Goal: Task Accomplishment & Management: Manage account settings

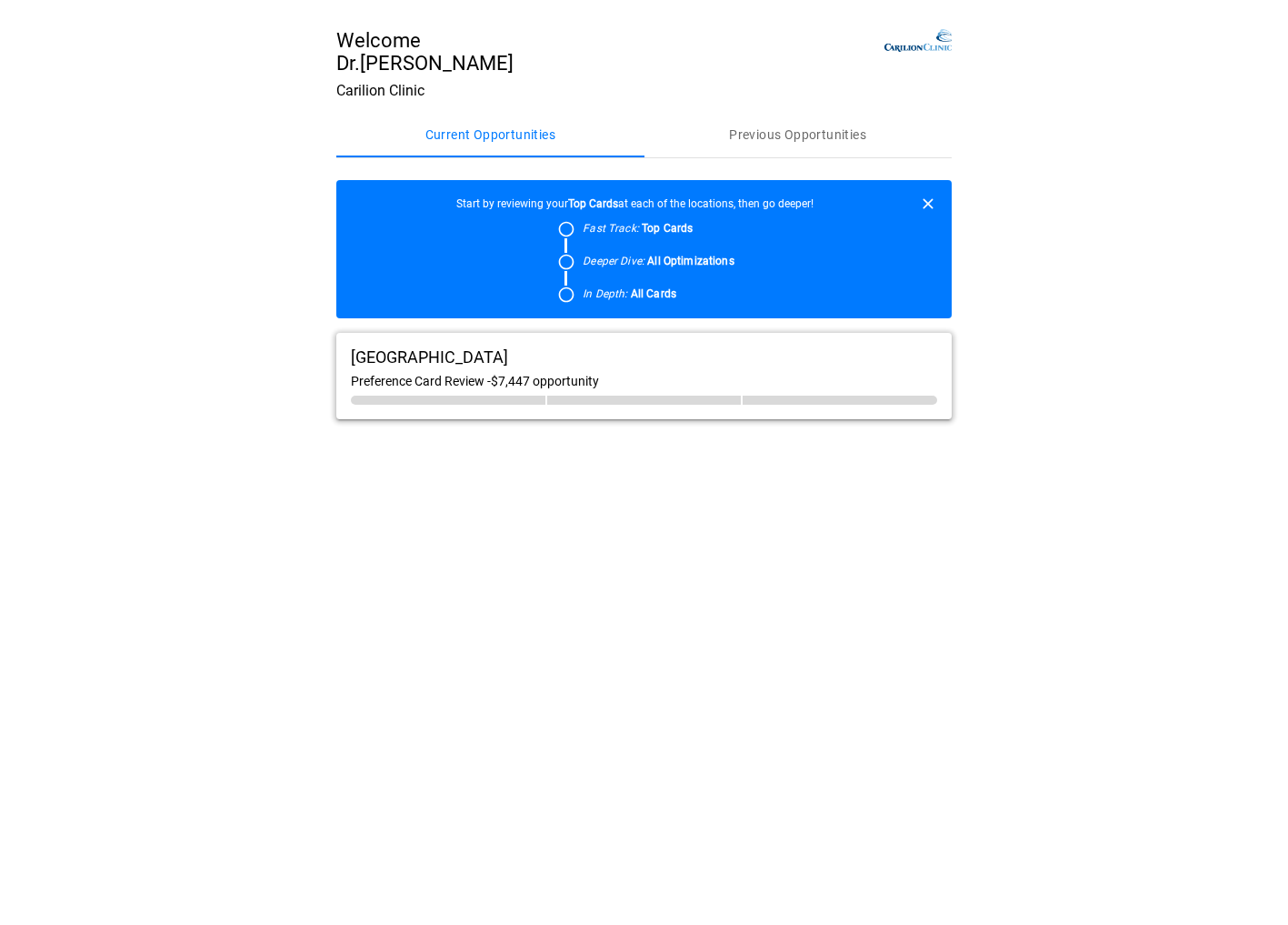
click at [566, 238] on icon at bounding box center [564, 230] width 21 height 19
click at [924, 205] on icon "button" at bounding box center [928, 204] width 19 height 19
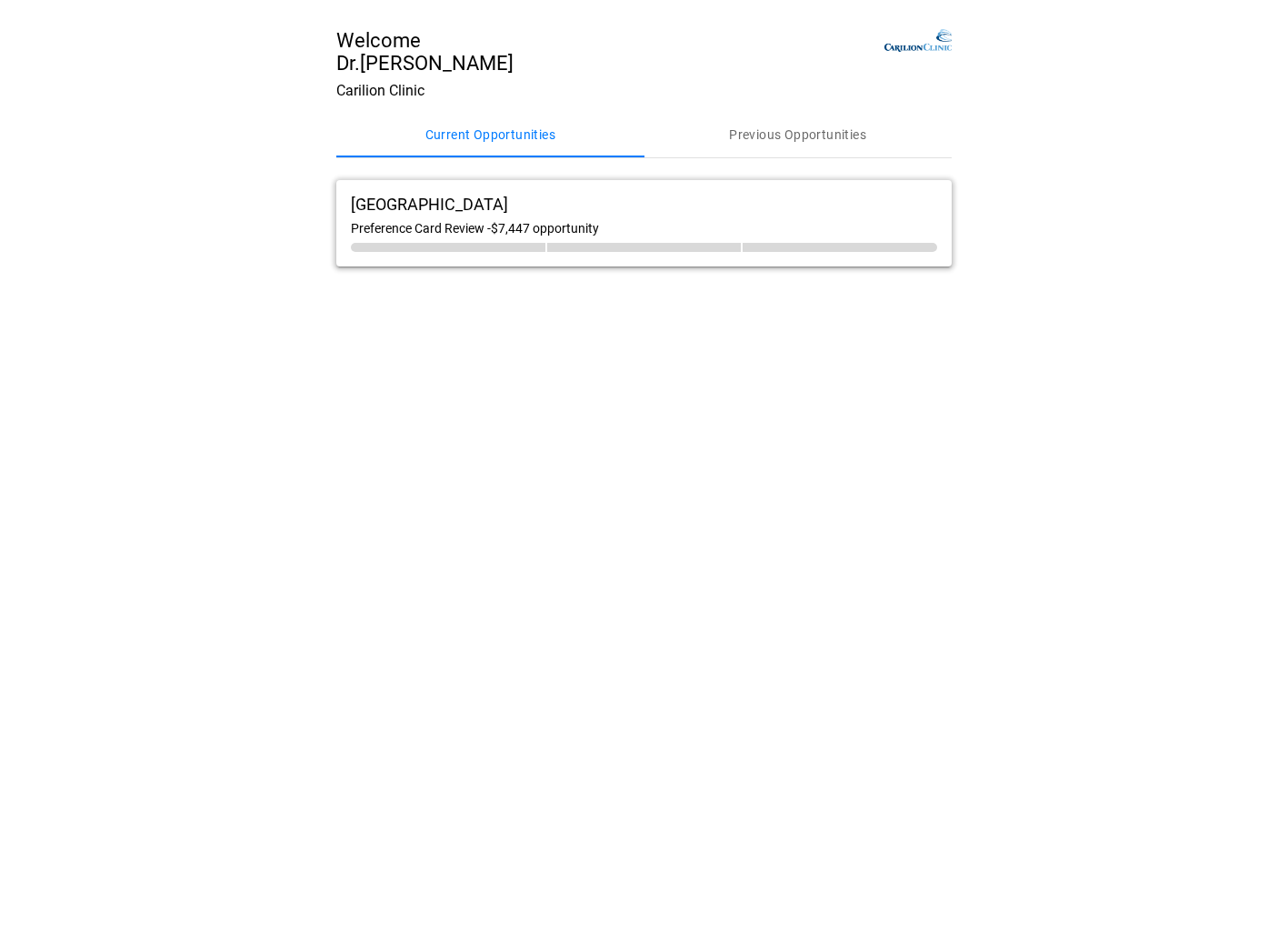
click at [519, 357] on main "Welcome Dr. [PERSON_NAME] Carilion Clinic Current Opportunities Previous Opport…" at bounding box center [644, 462] width 1288 height 925
click at [475, 230] on span "Preference Card Review - $7,447 opportunity" at bounding box center [475, 229] width 248 height 15
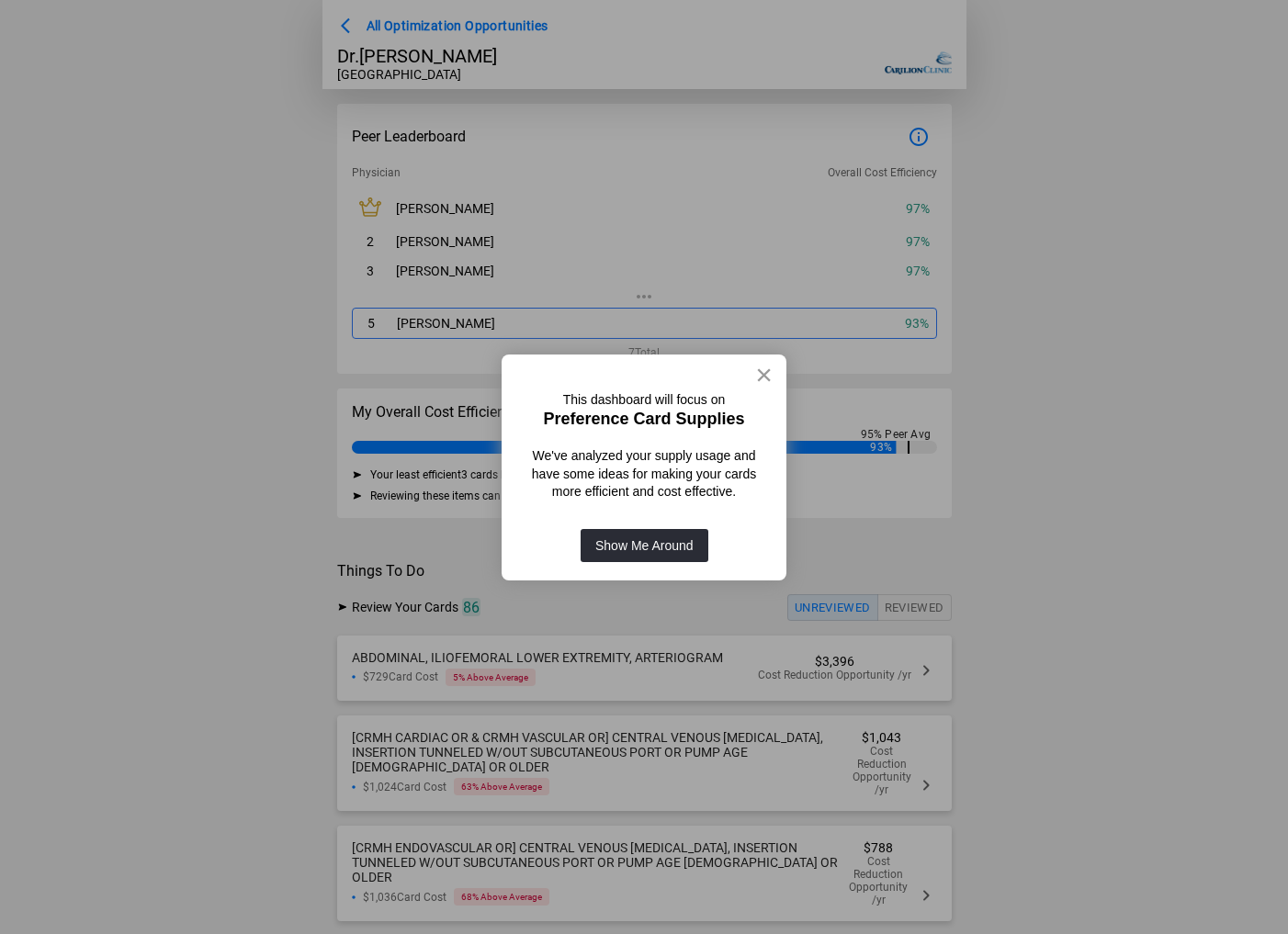
click at [771, 367] on button "×" at bounding box center [763, 375] width 18 height 29
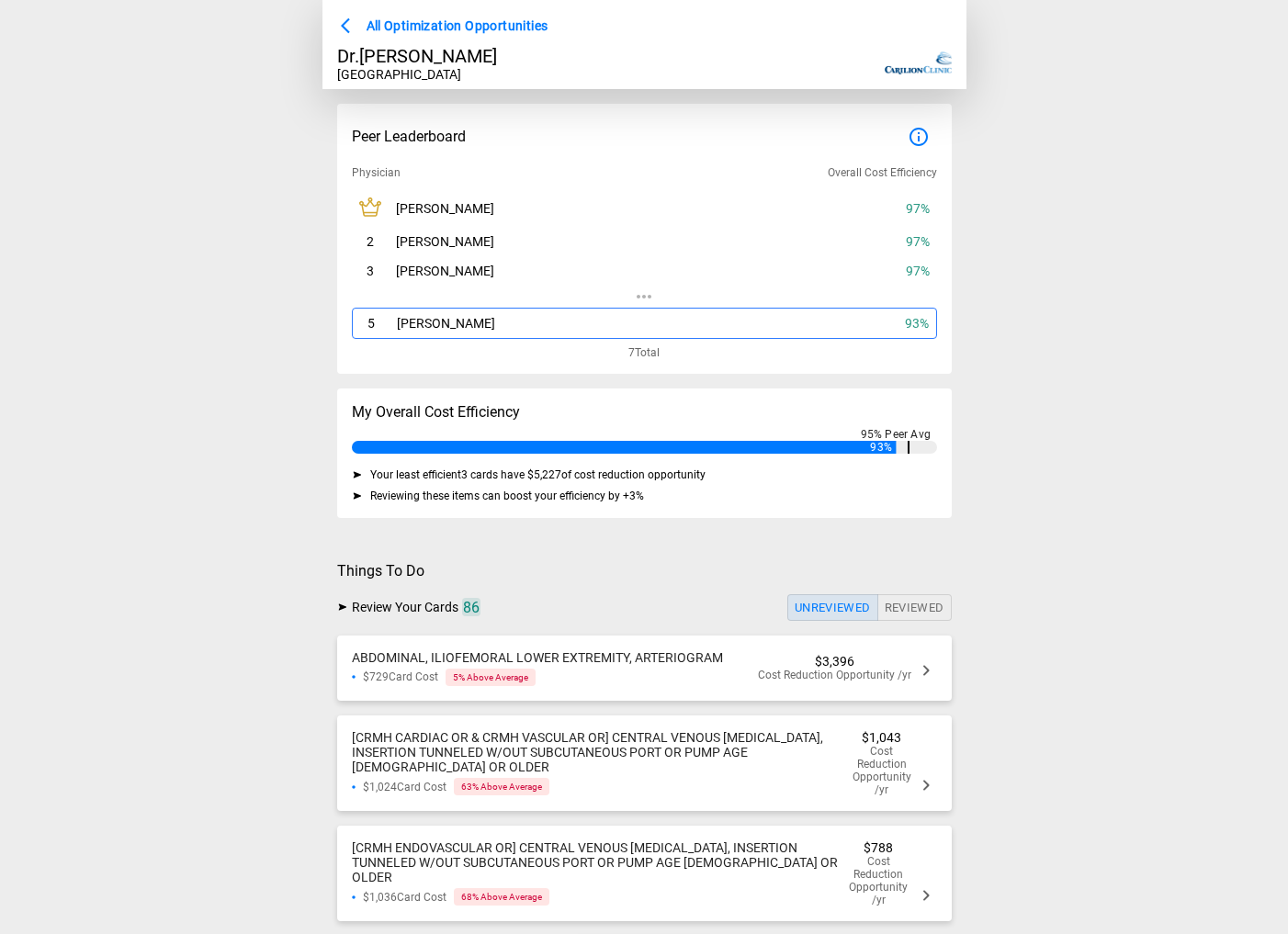
click at [629, 683] on div "$729 Card Cost 5 % Above Average" at bounding box center [537, 677] width 371 height 18
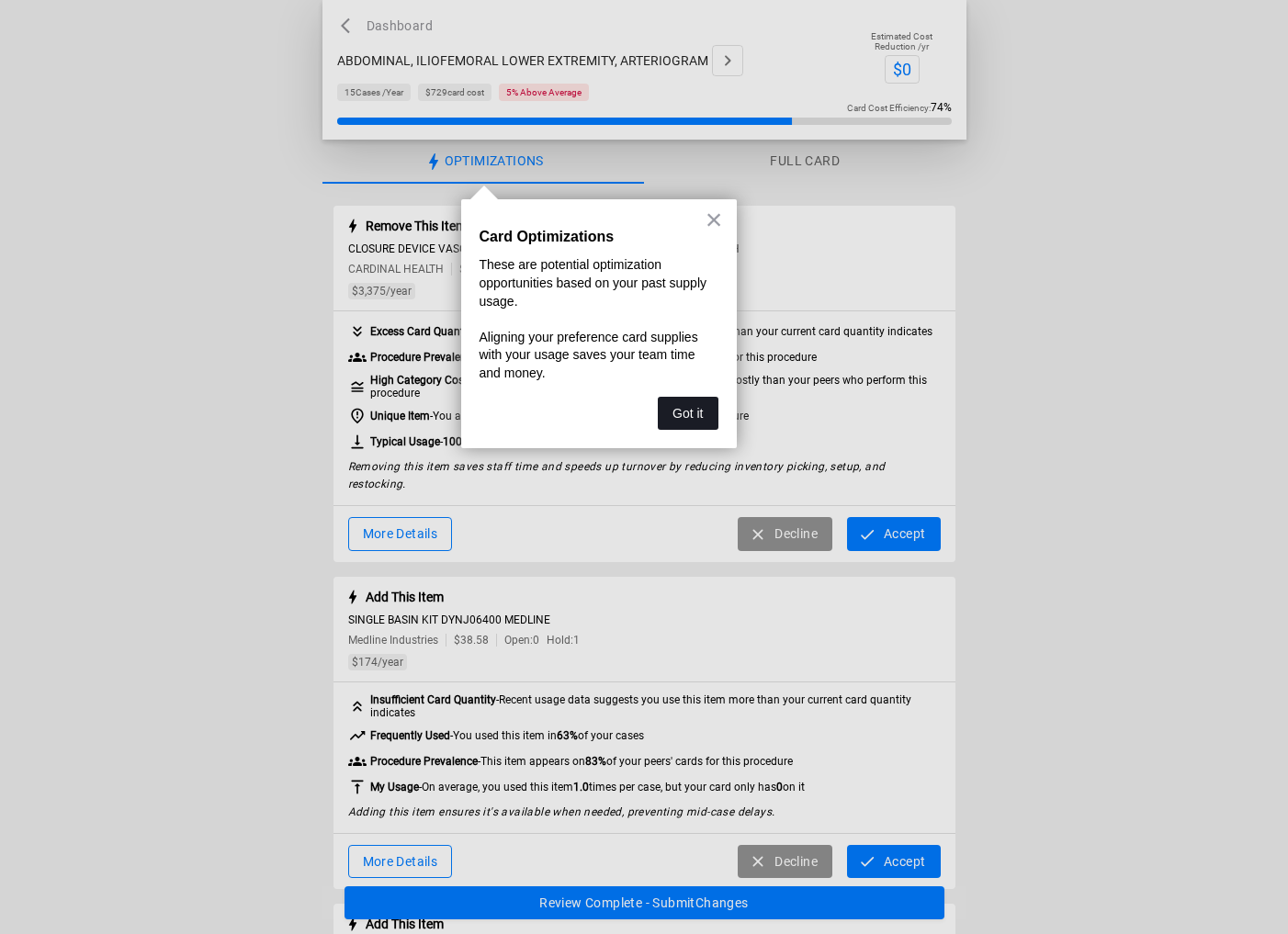
click at [689, 413] on button "Got it" at bounding box center [687, 413] width 60 height 33
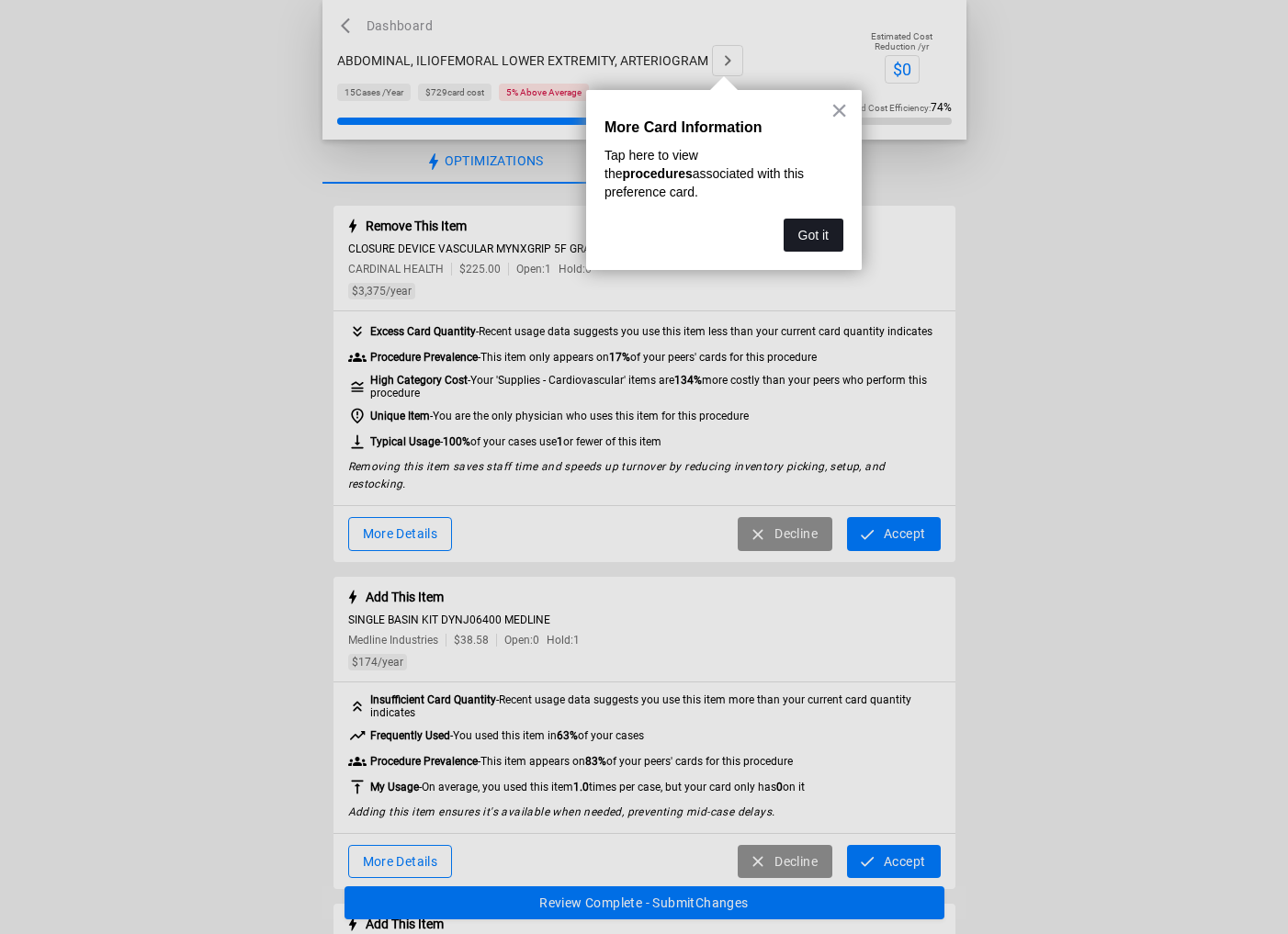
click at [828, 219] on button "Got it" at bounding box center [814, 235] width 60 height 33
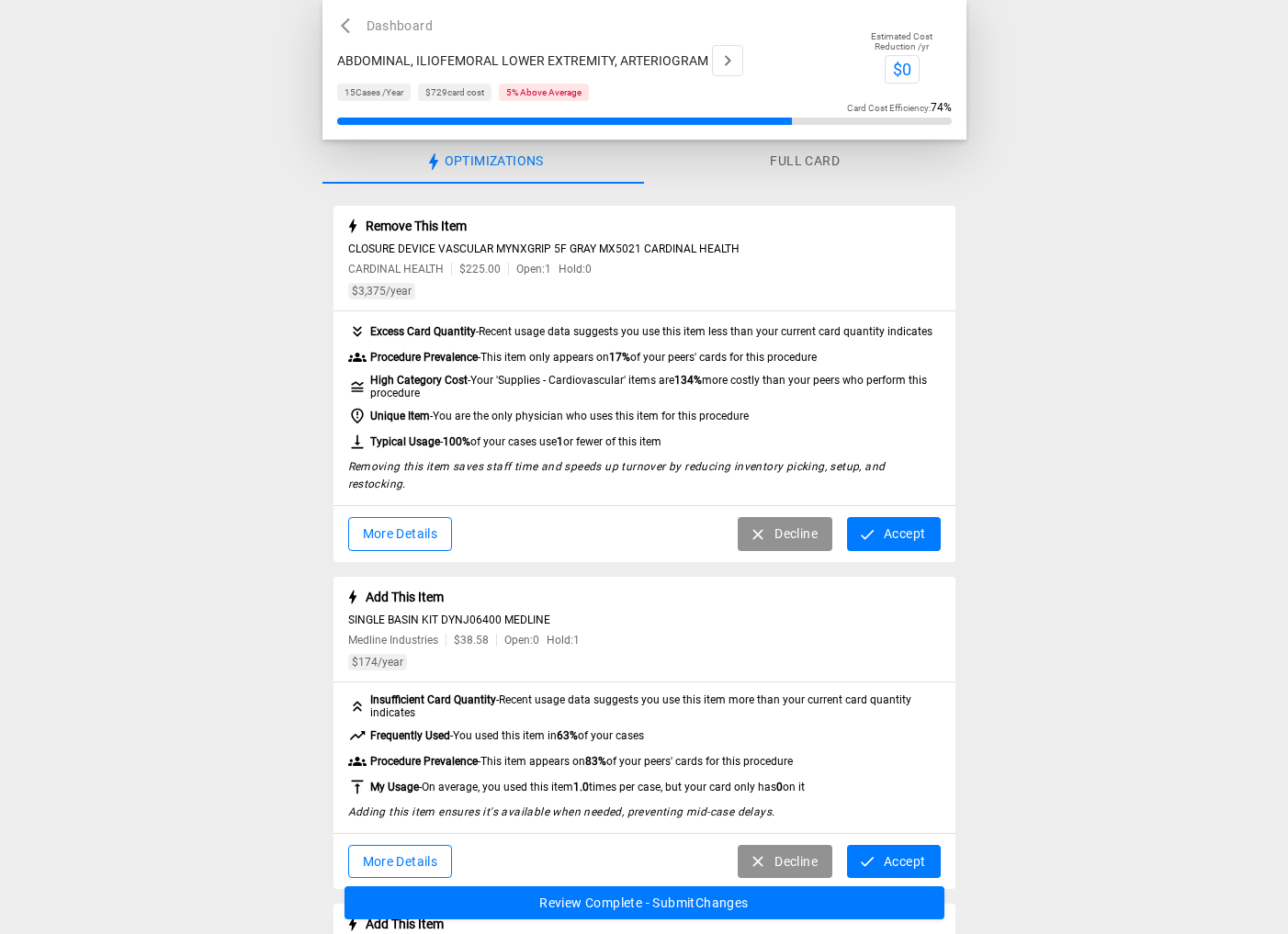
click at [900, 517] on button "Accept" at bounding box center [893, 534] width 93 height 34
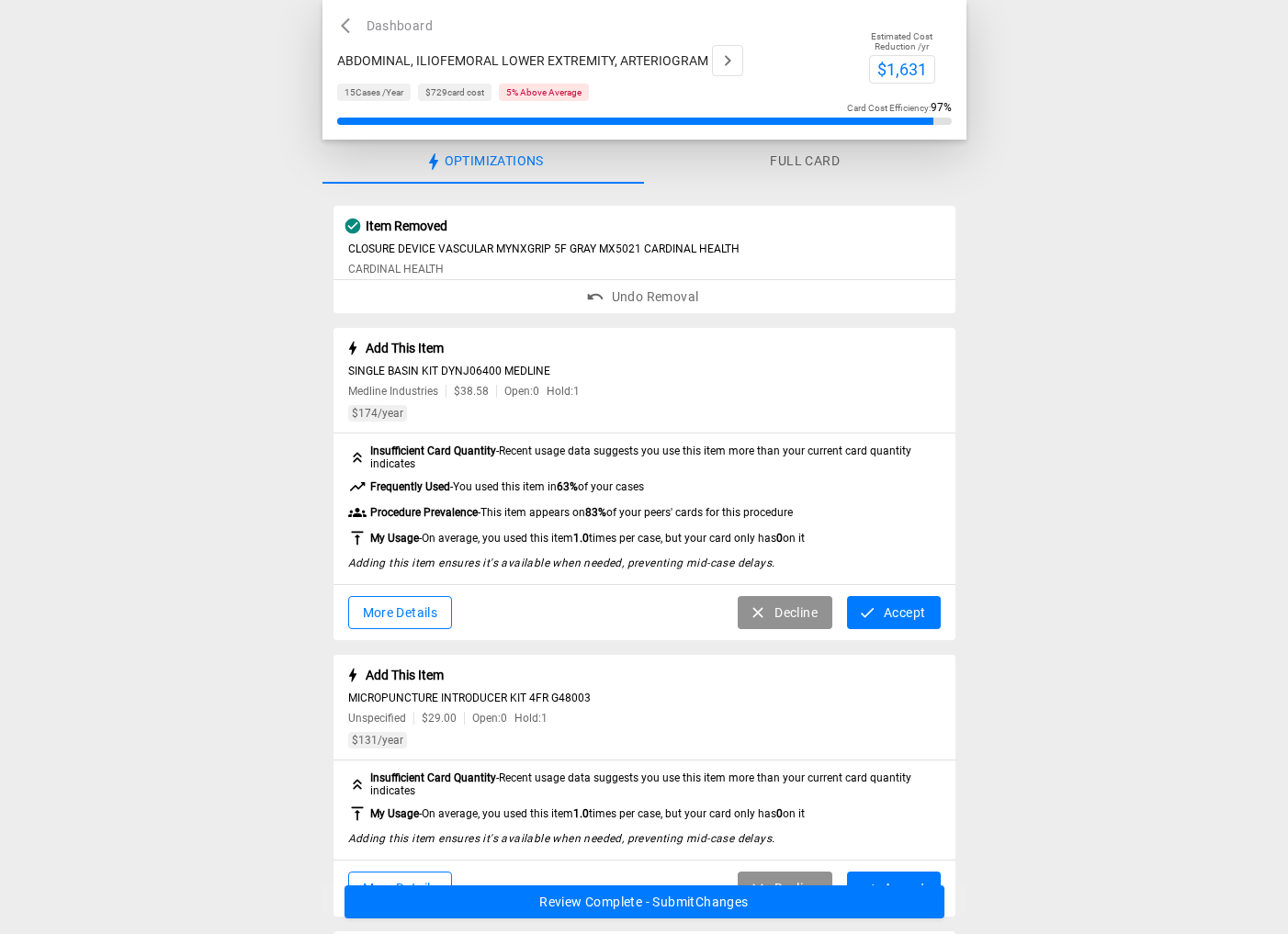
click at [905, 605] on button "Accept" at bounding box center [893, 613] width 93 height 34
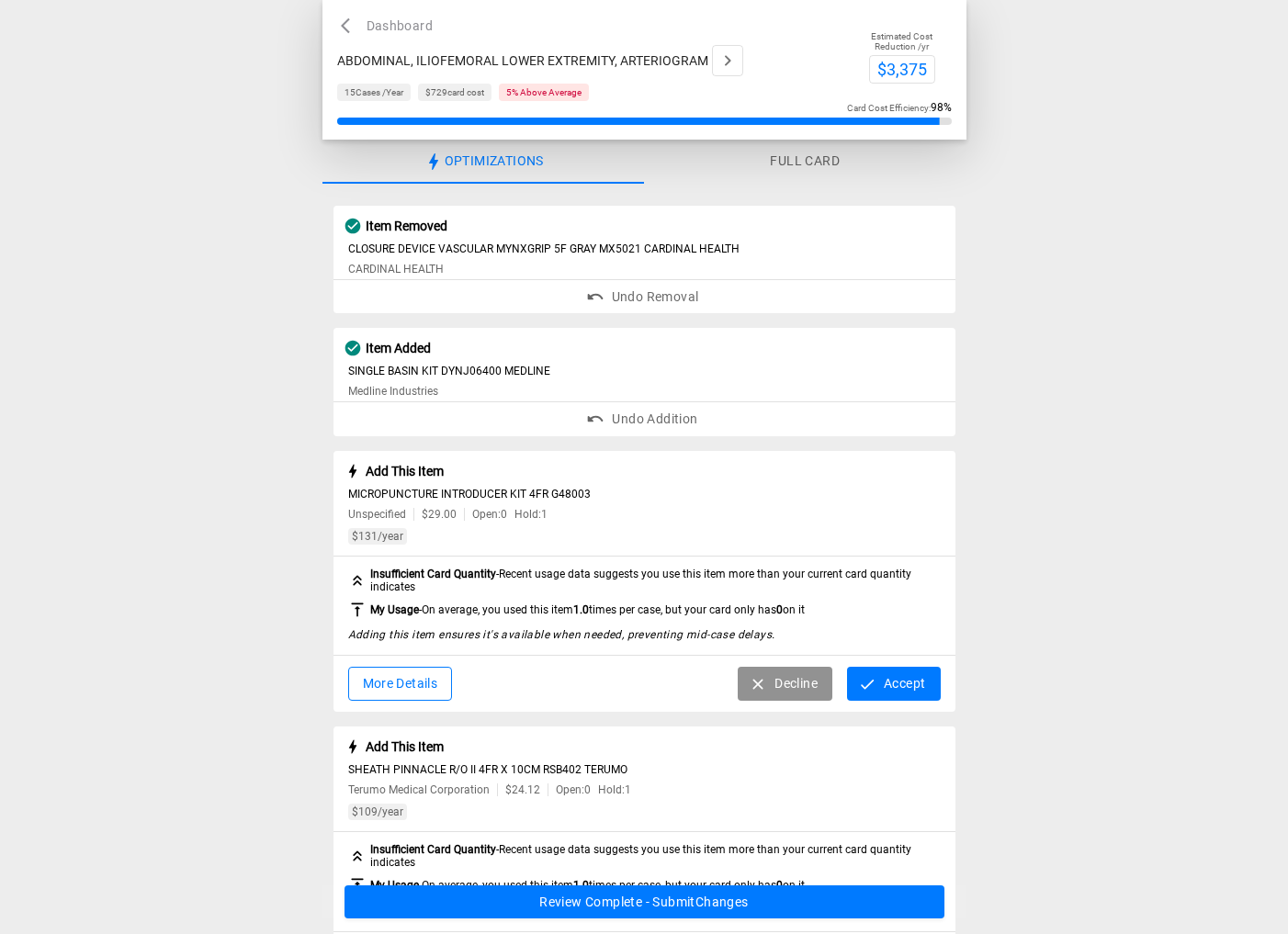
click at [910, 687] on button "Accept" at bounding box center [893, 683] width 93 height 34
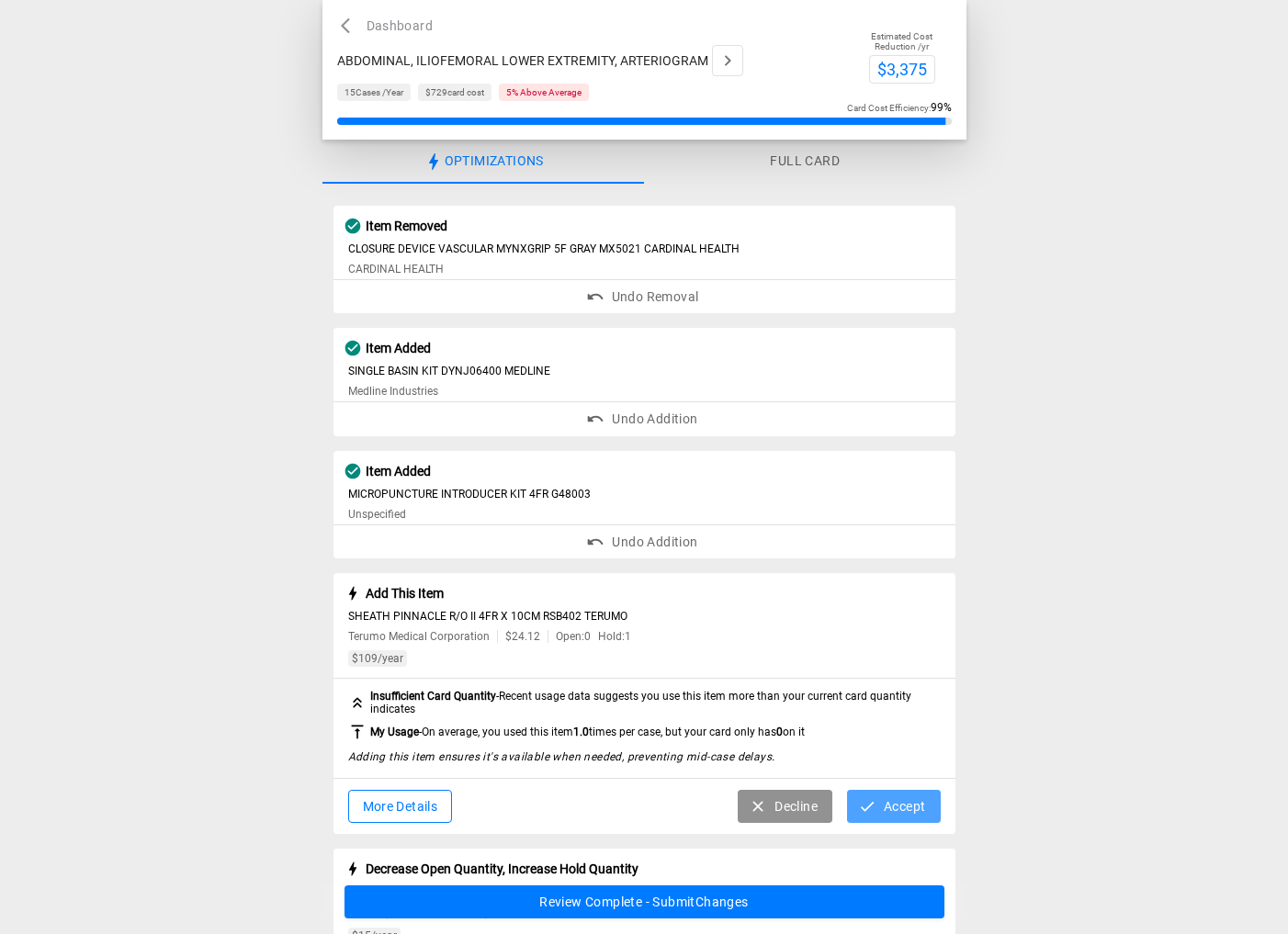
click at [901, 795] on button "Accept" at bounding box center [893, 806] width 93 height 34
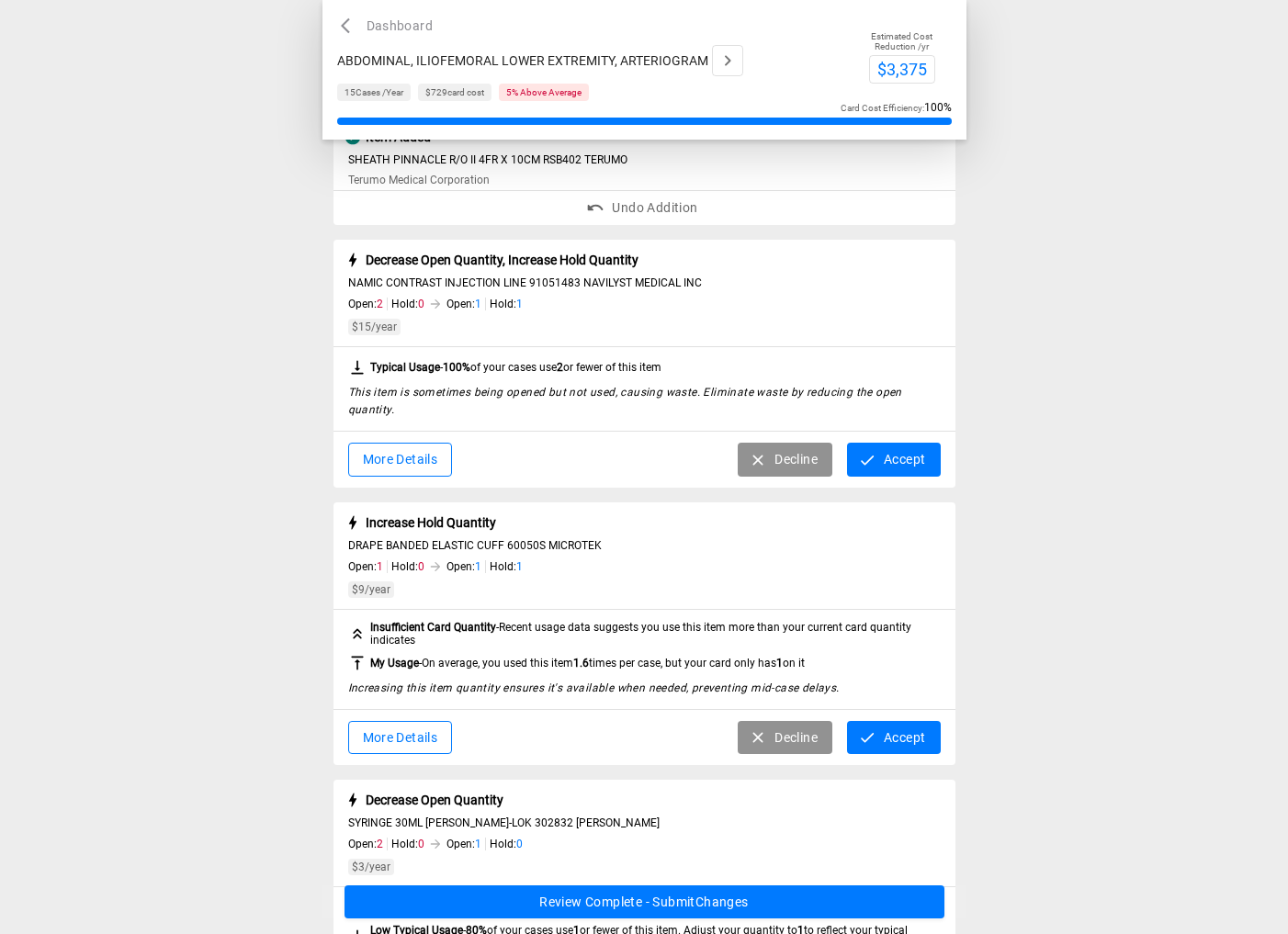
scroll to position [459, 0]
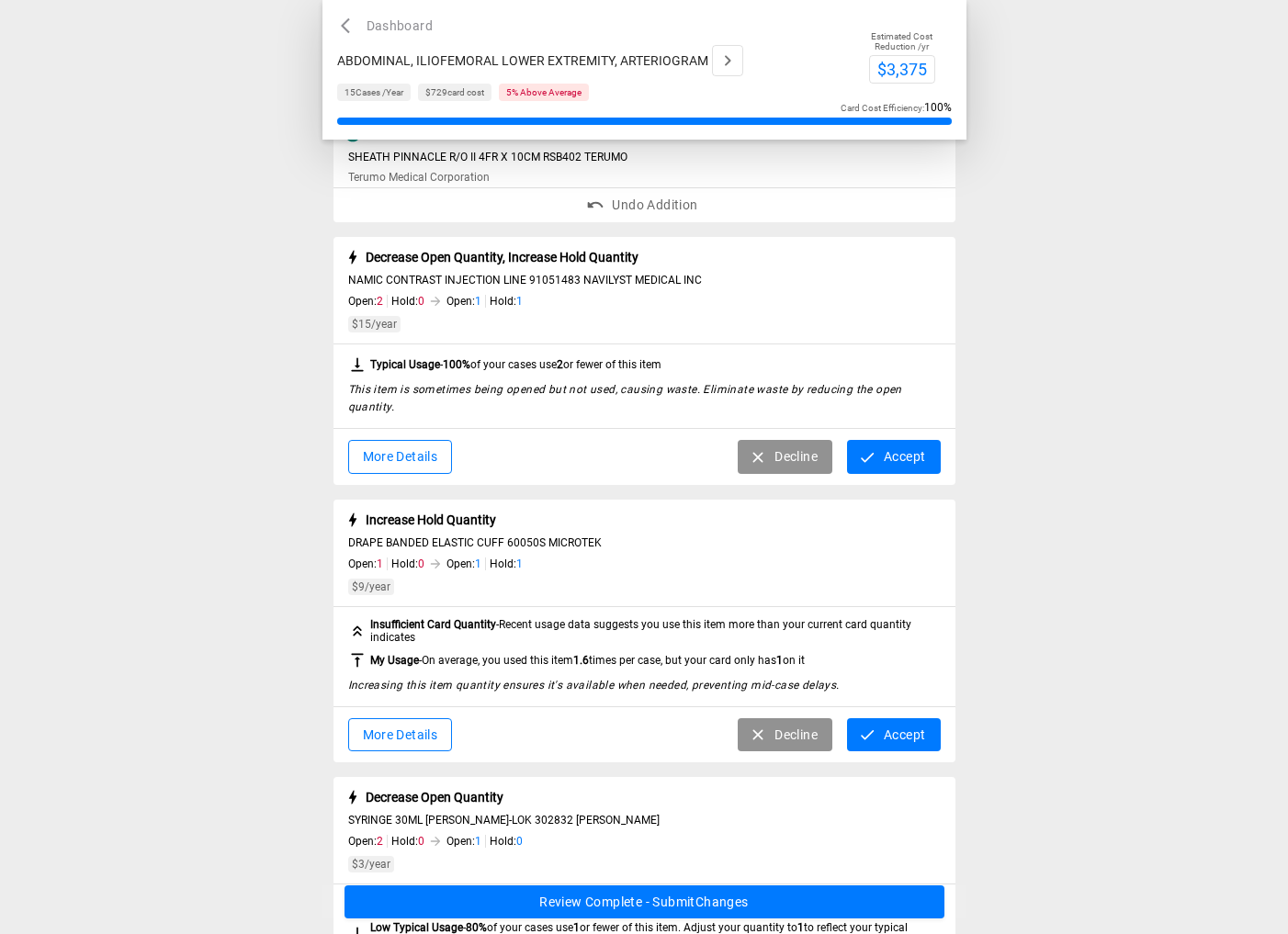
click at [900, 455] on button "Accept" at bounding box center [893, 457] width 93 height 34
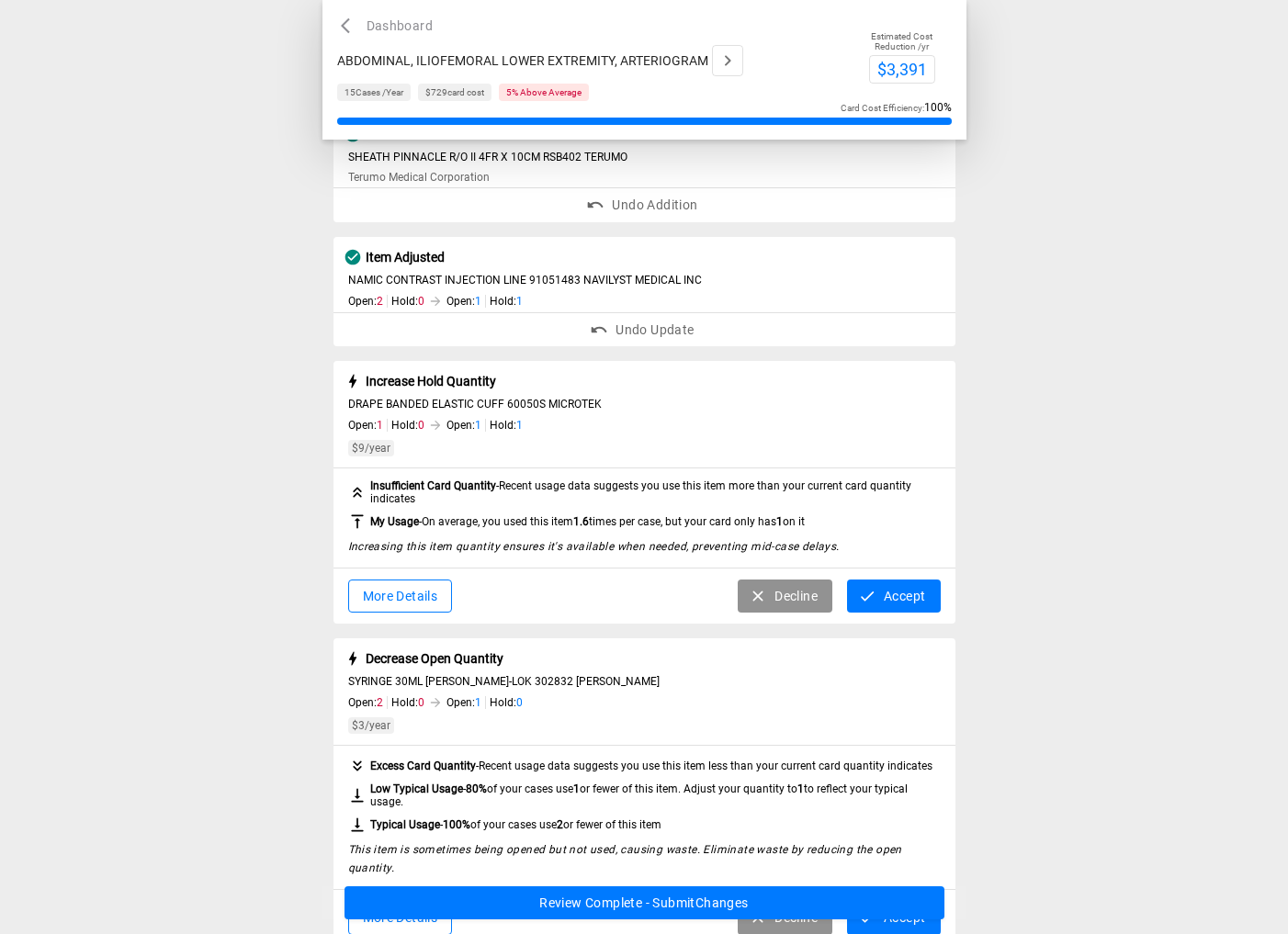
drag, startPoint x: 908, startPoint y: 608, endPoint x: 909, endPoint y: 623, distance: 15.0
click at [909, 607] on button "Accept" at bounding box center [893, 596] width 93 height 34
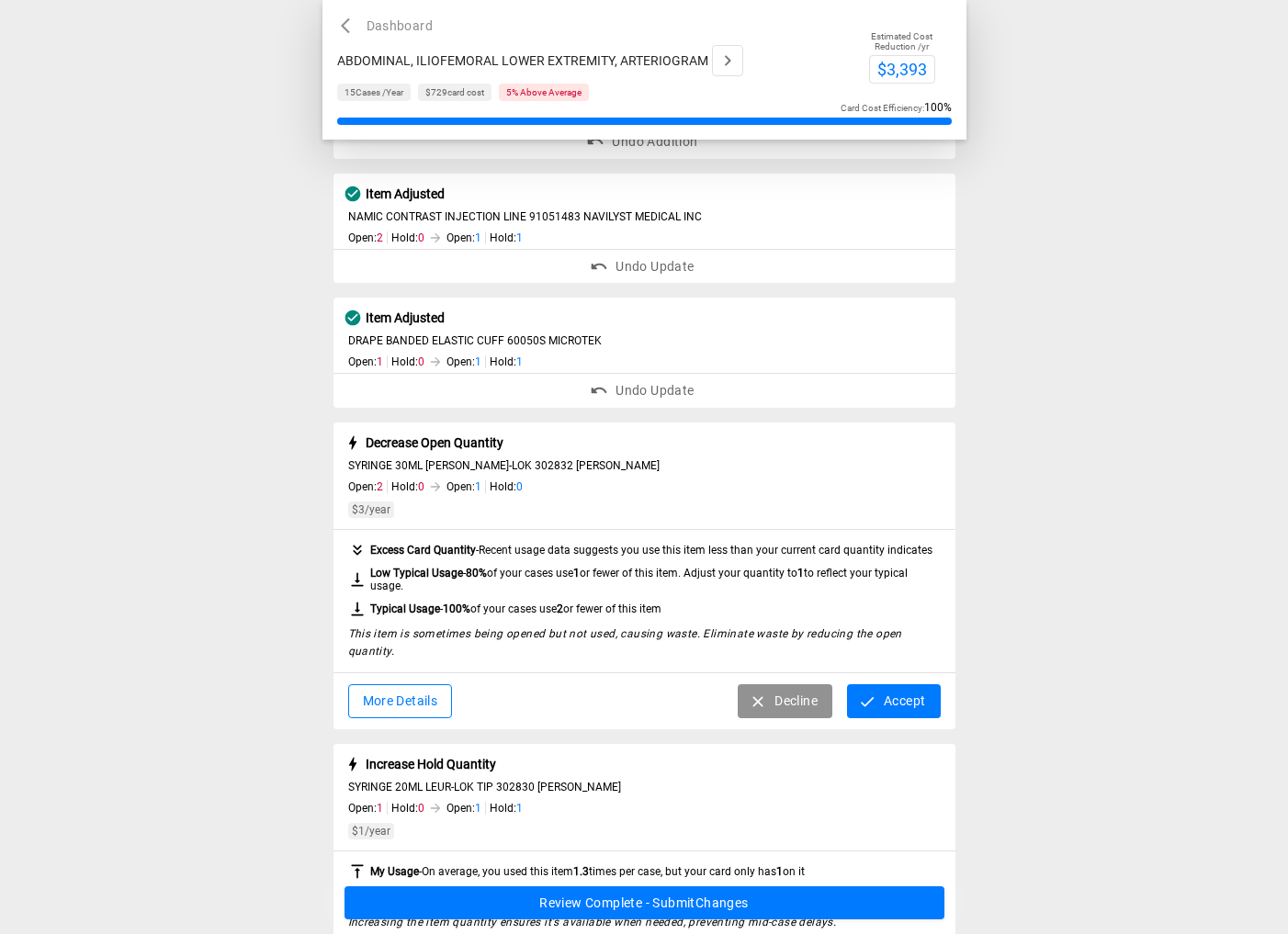
scroll to position [735, 0]
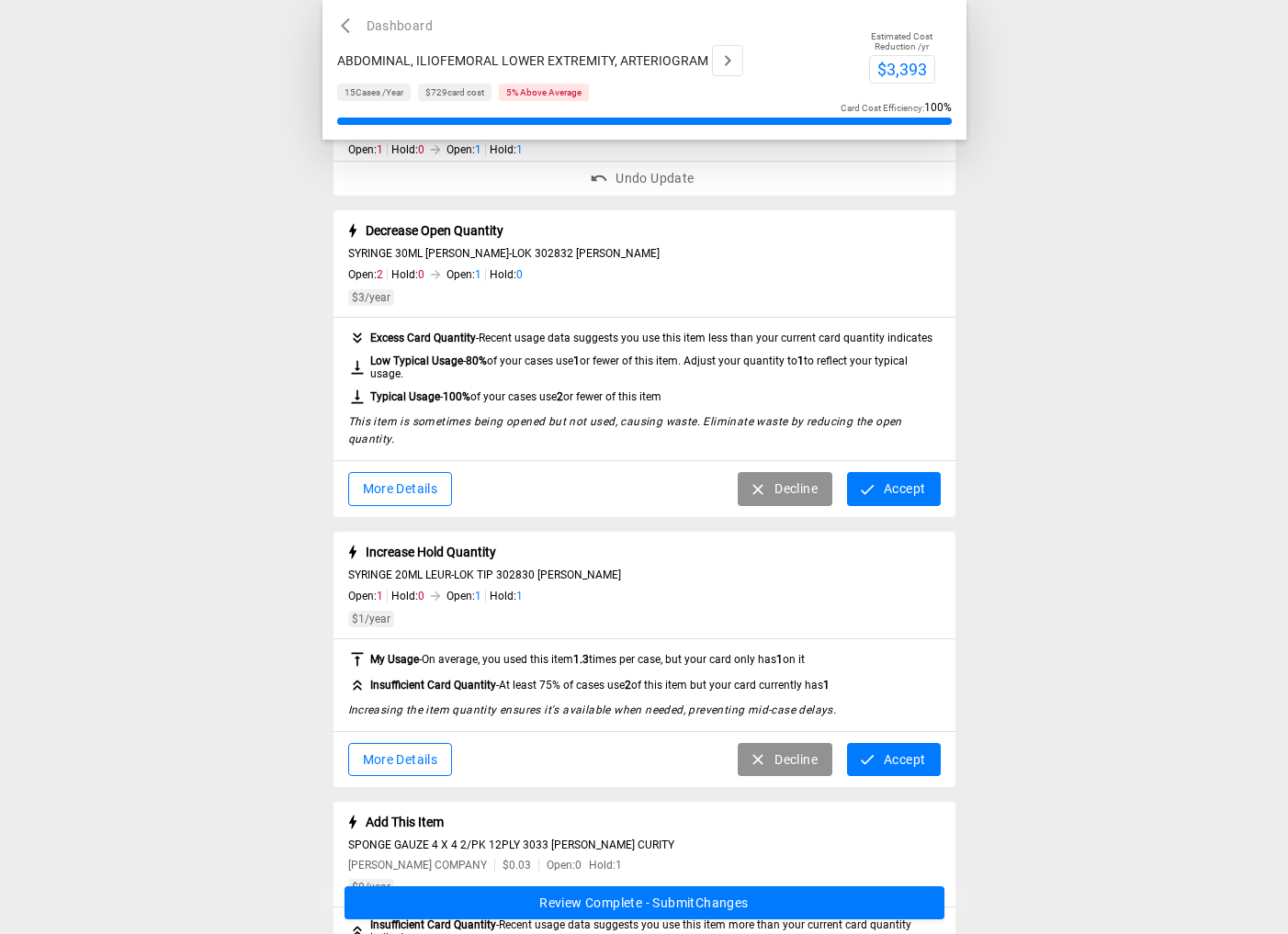
click at [903, 492] on button "Accept" at bounding box center [893, 489] width 93 height 34
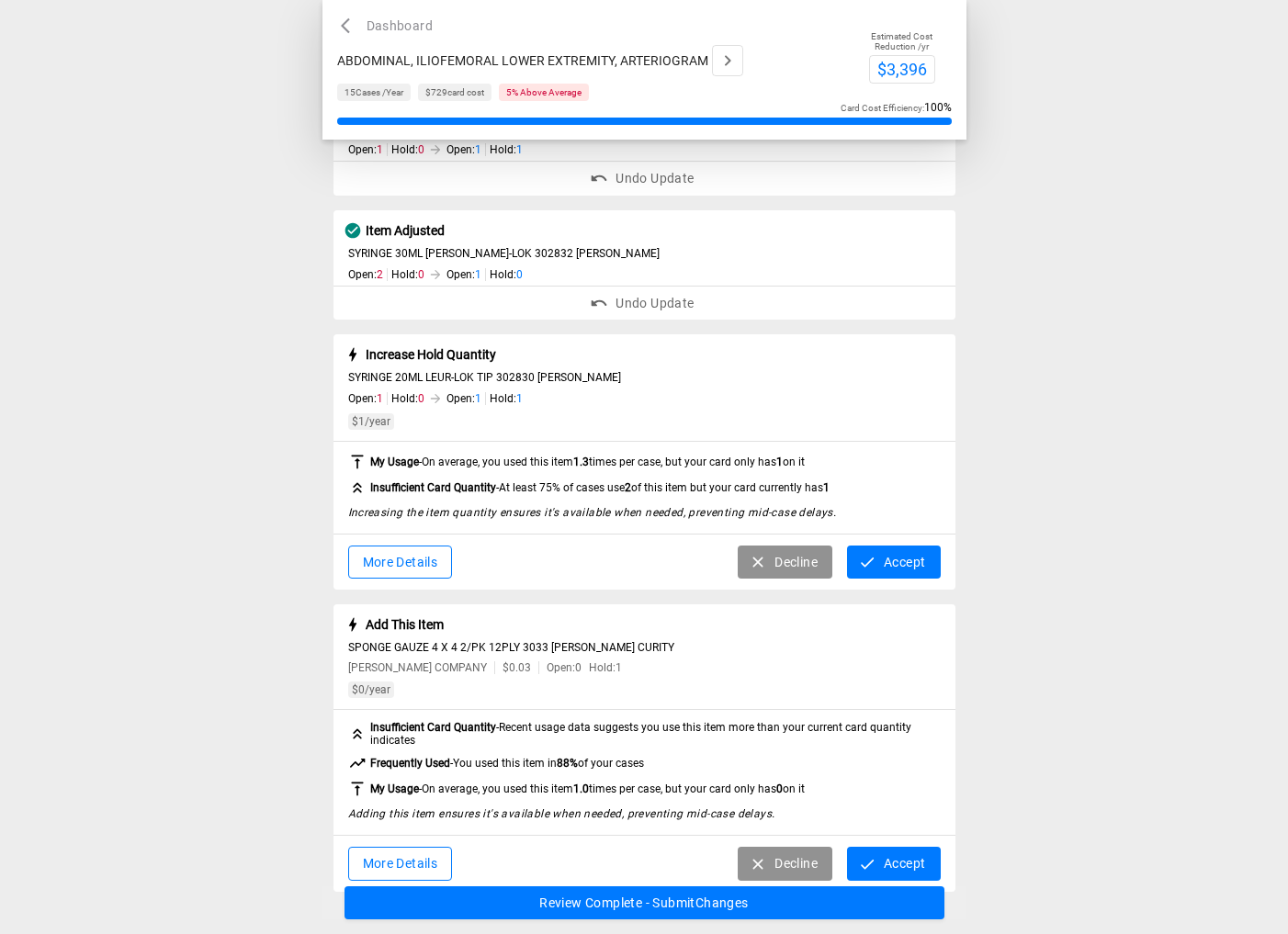
click at [897, 578] on button "Accept" at bounding box center [893, 562] width 93 height 34
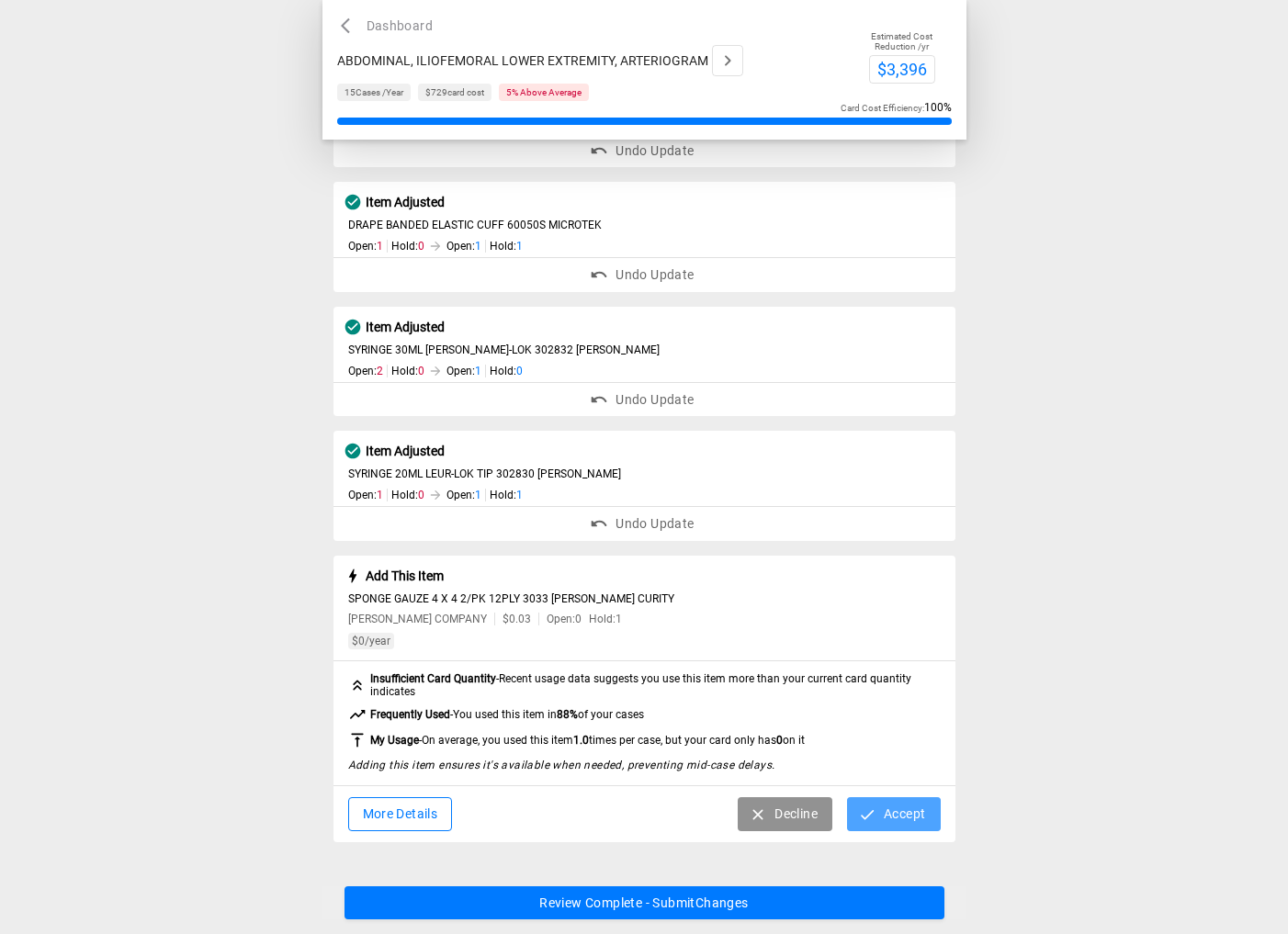
click at [897, 808] on button "Accept" at bounding box center [893, 814] width 93 height 34
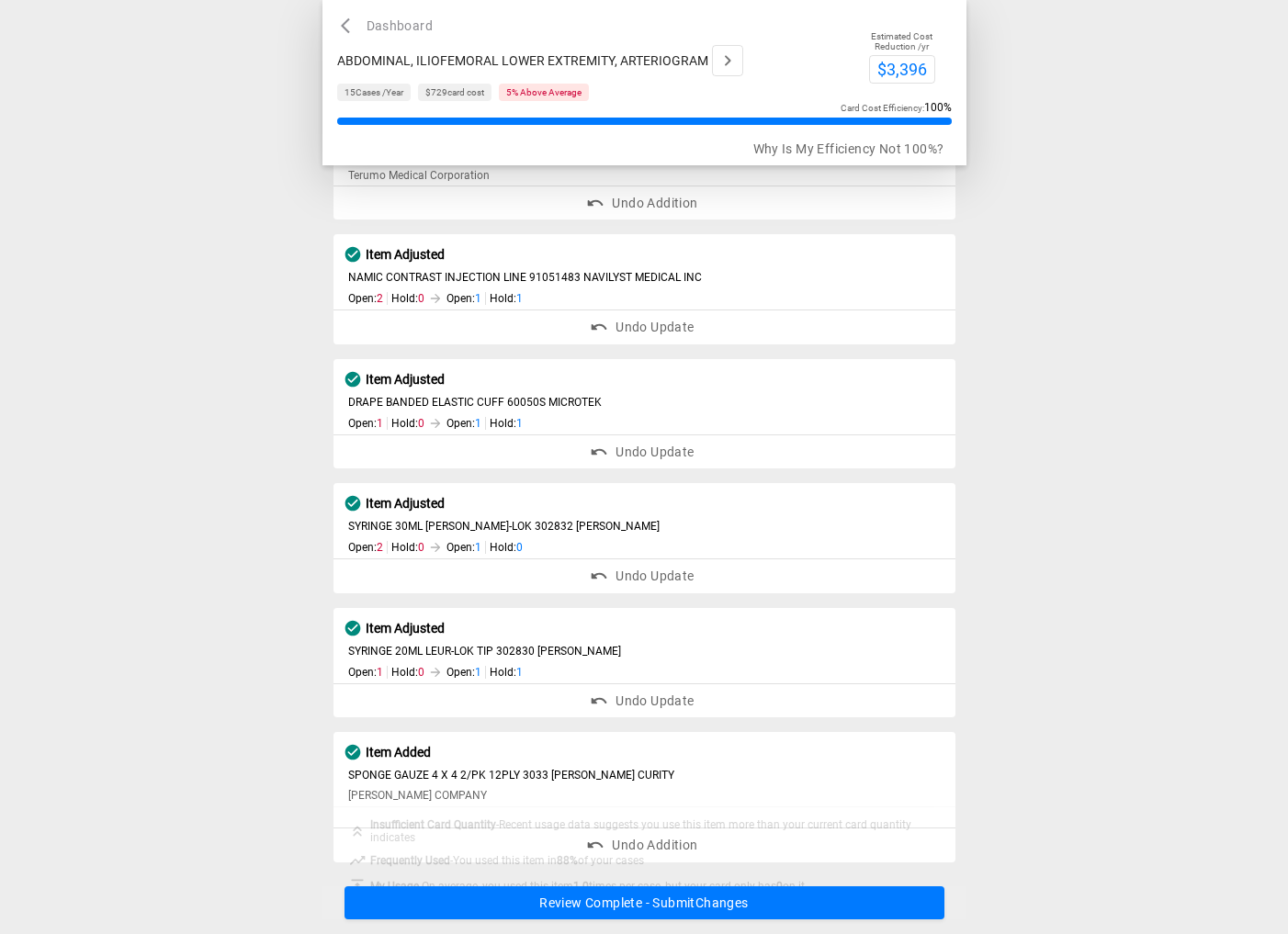
scroll to position [462, 0]
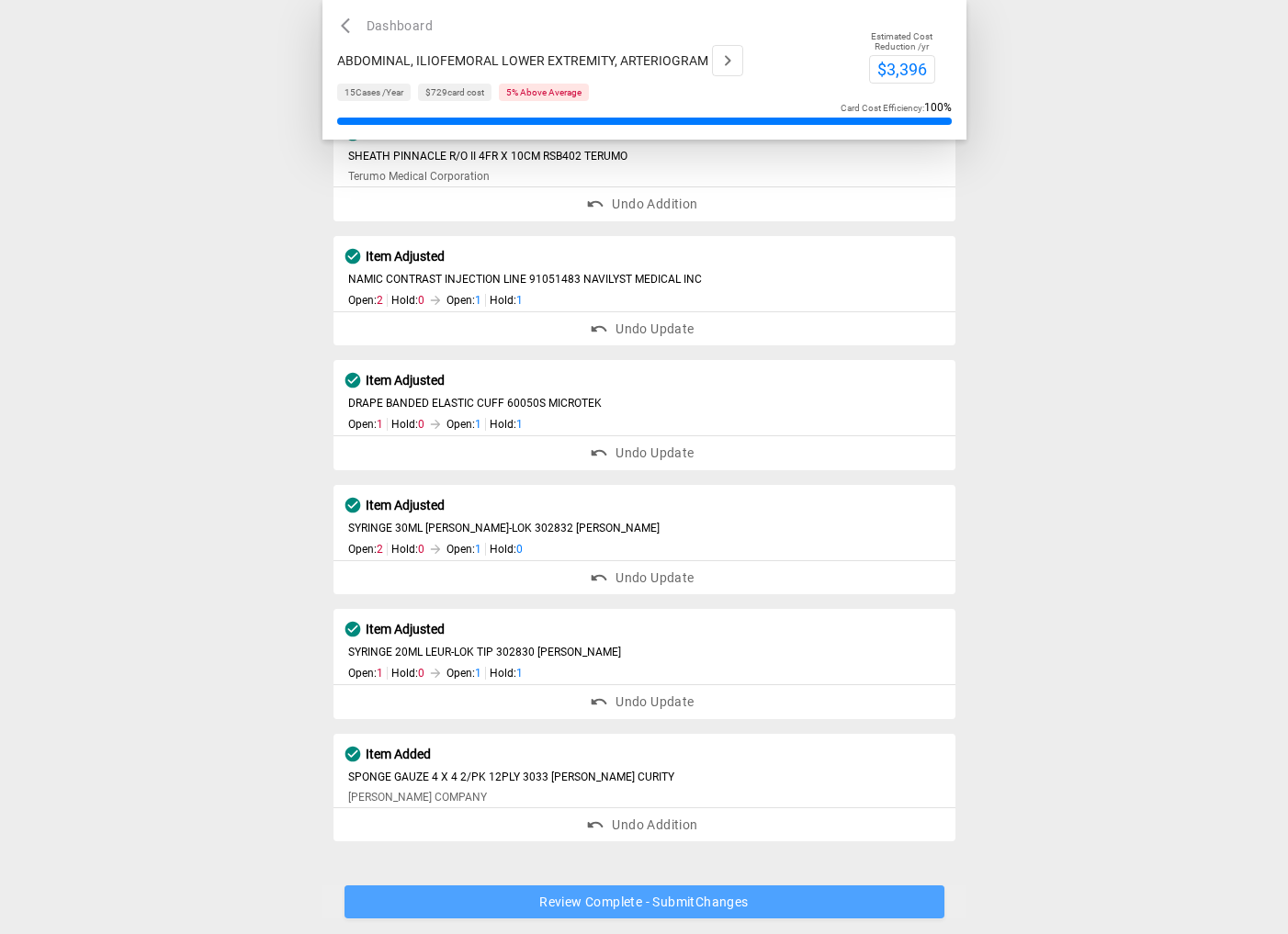
click at [658, 908] on button "Review Complete - Submit Changes" at bounding box center [644, 903] width 600 height 34
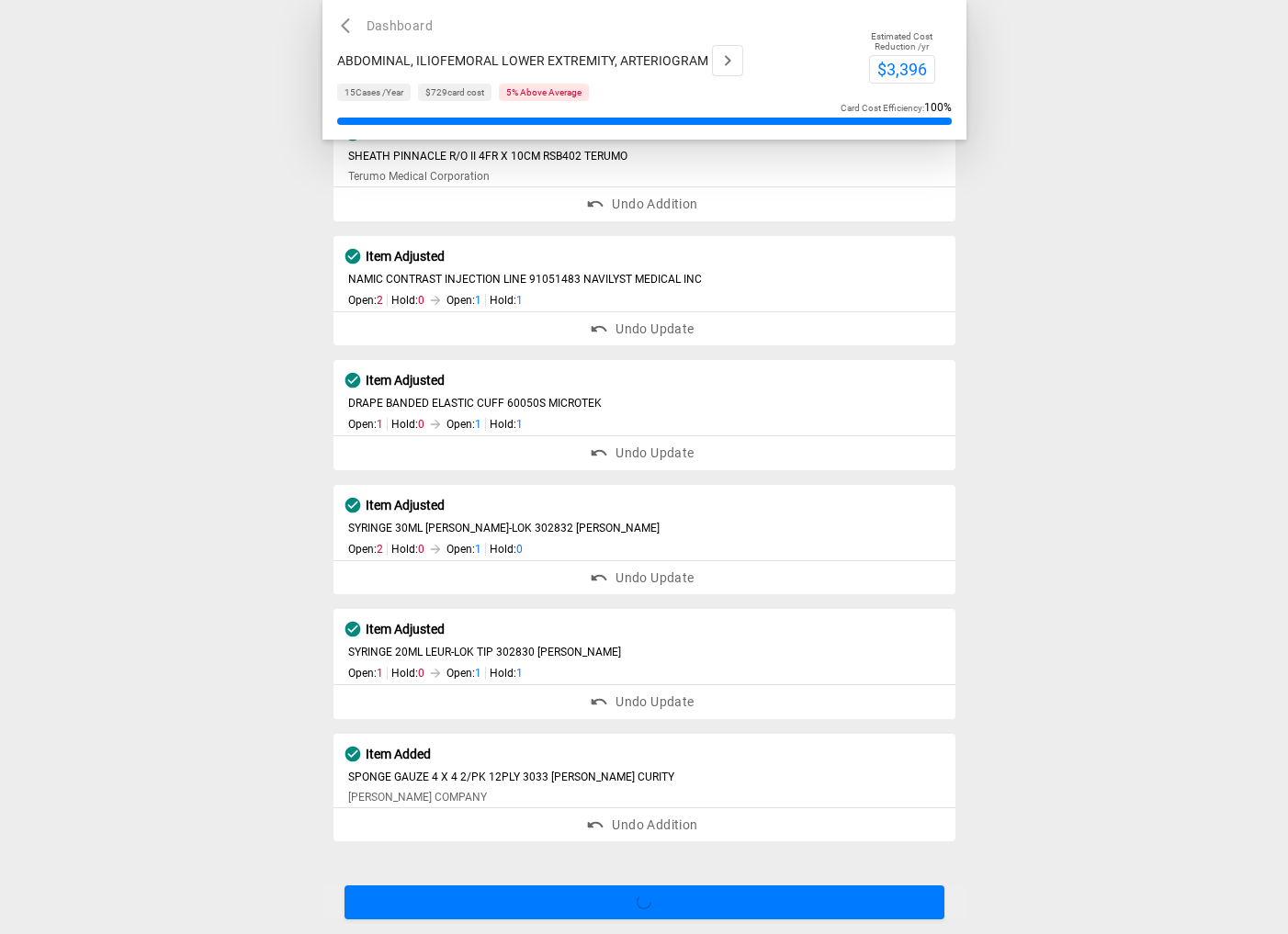
click at [720, 54] on icon "button" at bounding box center [727, 60] width 22 height 22
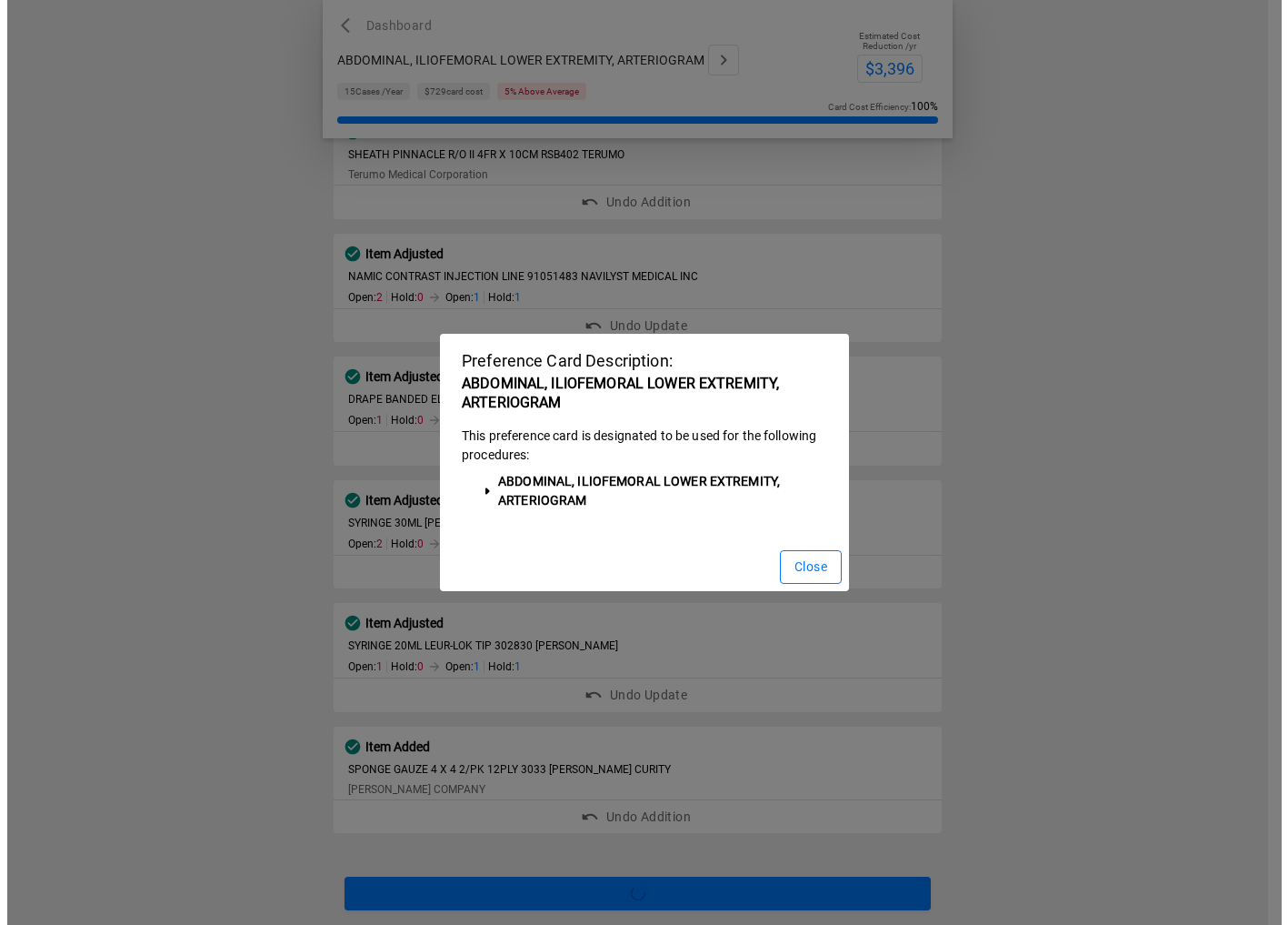
scroll to position [0, 0]
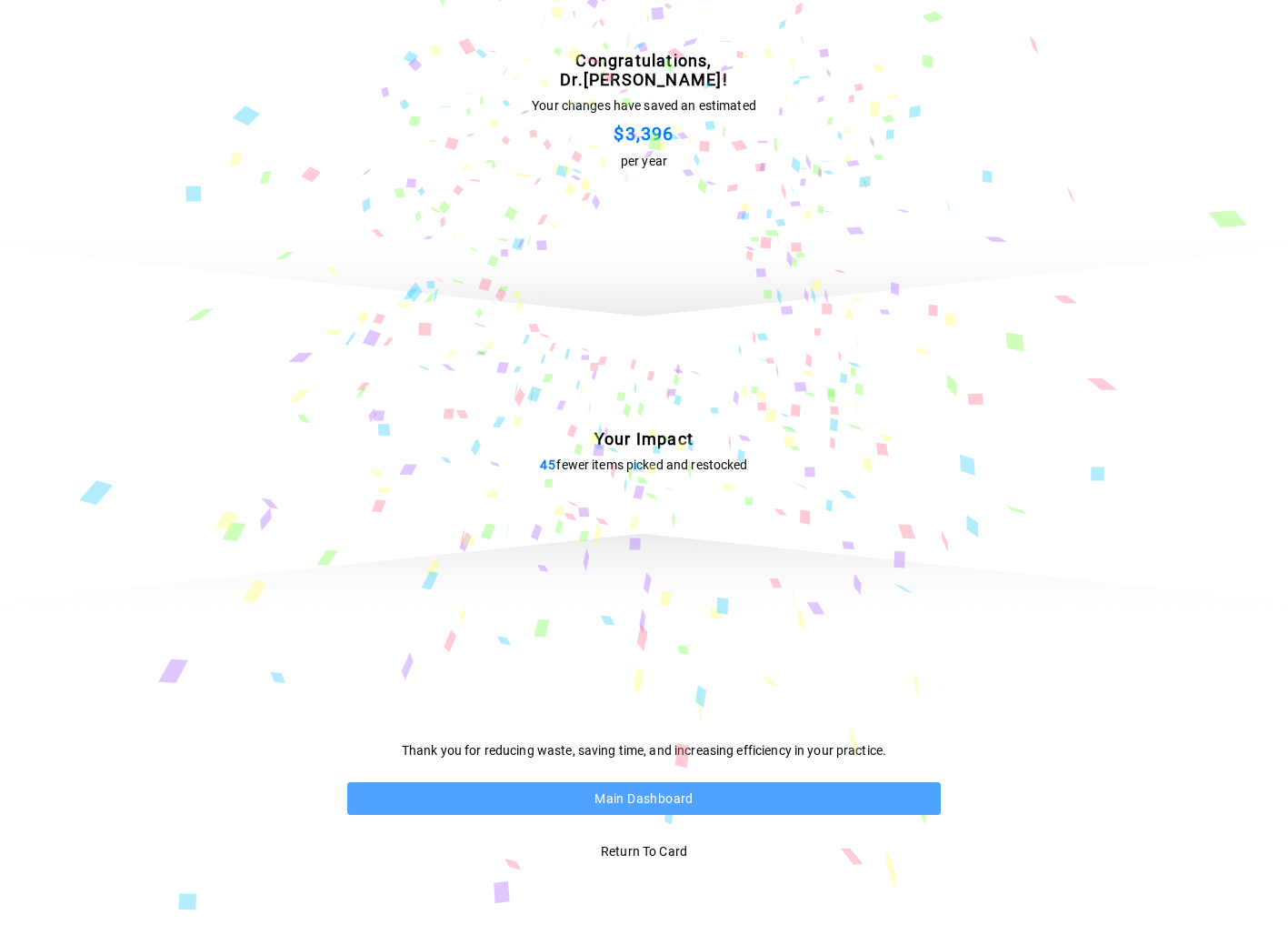
click at [639, 797] on button "Main Dashboard" at bounding box center [644, 799] width 594 height 33
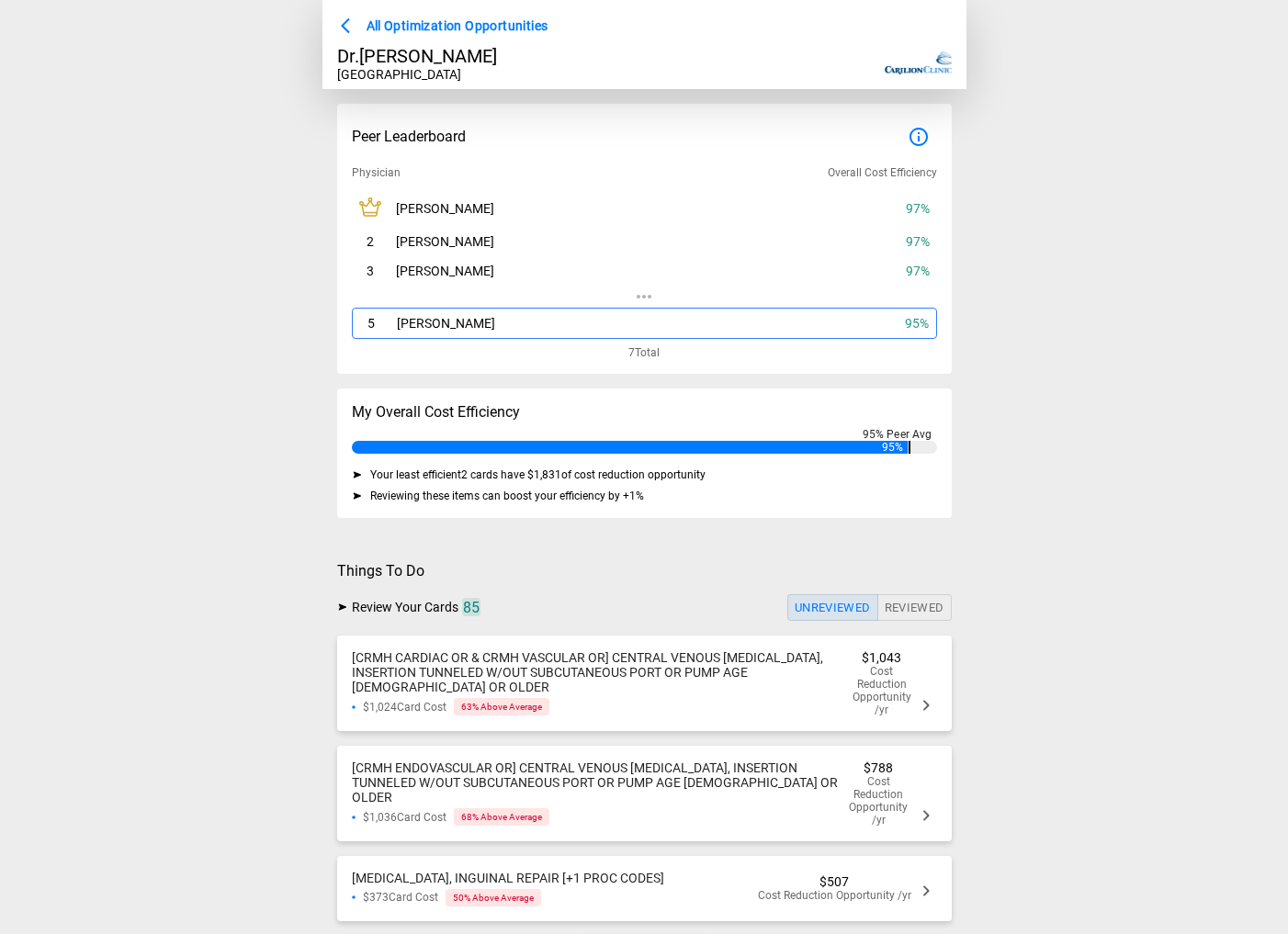
click at [784, 689] on span "[CRMH CARDIAC OR & CRMH VASCULAR OR] CENTRAL VENOUS [MEDICAL_DATA], INSERTION T…" at bounding box center [588, 672] width 471 height 44
